Goal: Information Seeking & Learning: Learn about a topic

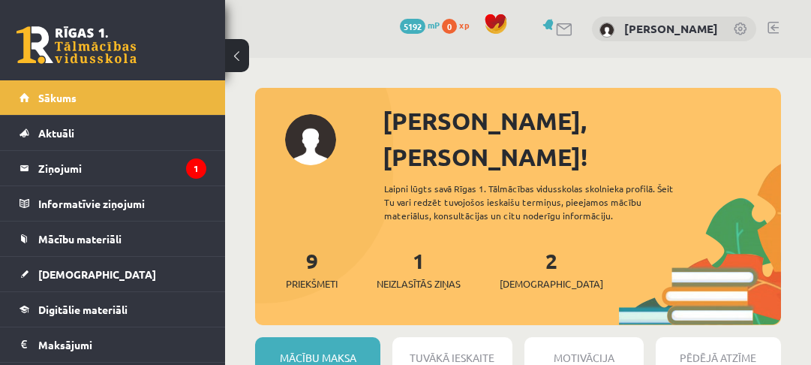
scroll to position [1320, 0]
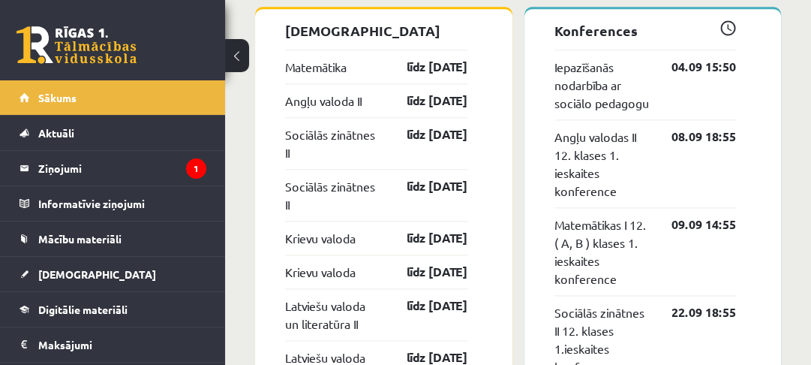
click at [111, 159] on legend "Ziņojumi 1" at bounding box center [122, 168] width 168 height 35
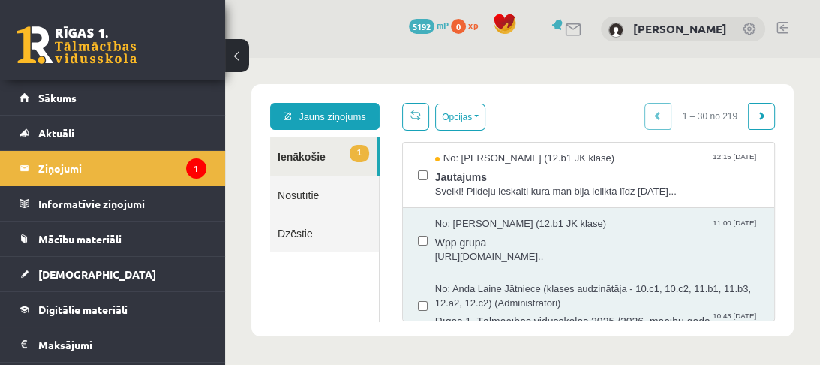
click at [468, 179] on span "Jautajums" at bounding box center [597, 175] width 324 height 19
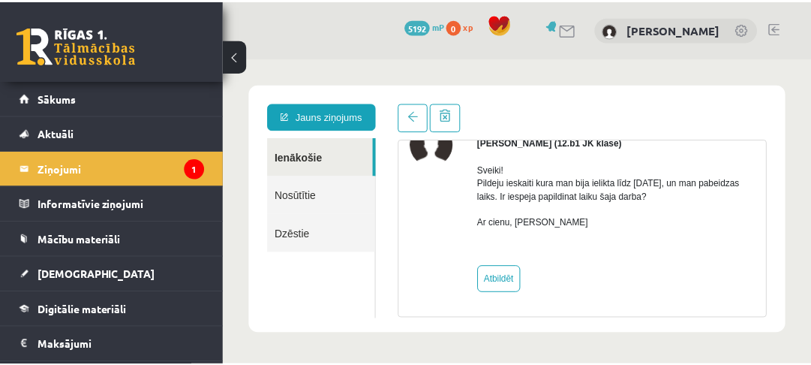
scroll to position [25, 0]
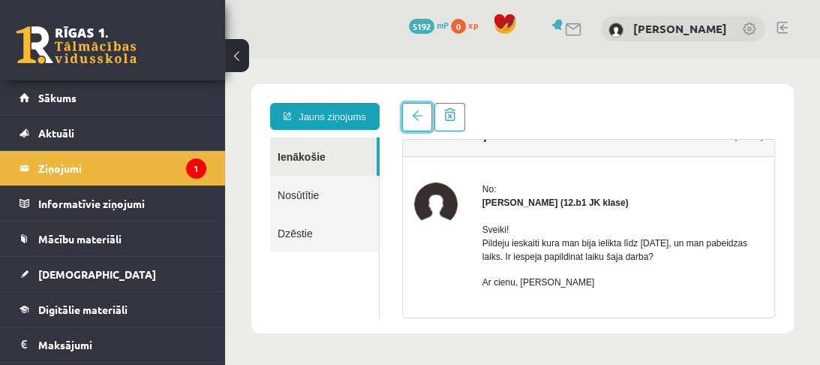
click at [416, 122] on link at bounding box center [417, 117] width 30 height 29
click at [87, 239] on span "Mācību materiāli" at bounding box center [79, 239] width 83 height 14
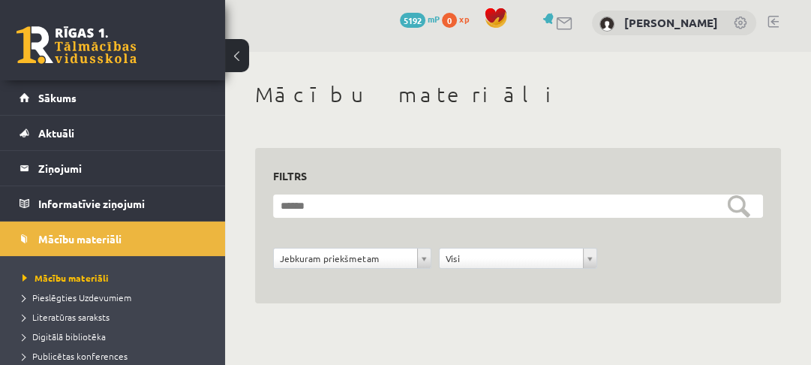
scroll to position [9, 0]
